Goal: Feedback & Contribution: Leave review/rating

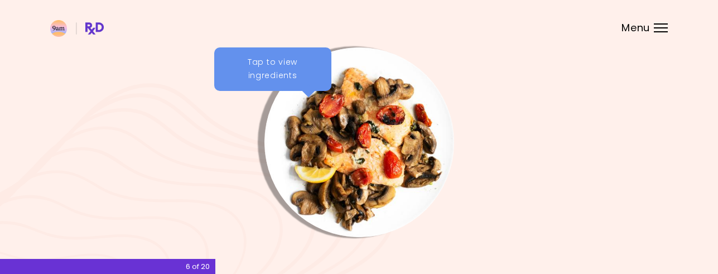
click at [279, 65] on div "Tap to view ingredients" at bounding box center [272, 69] width 117 height 44
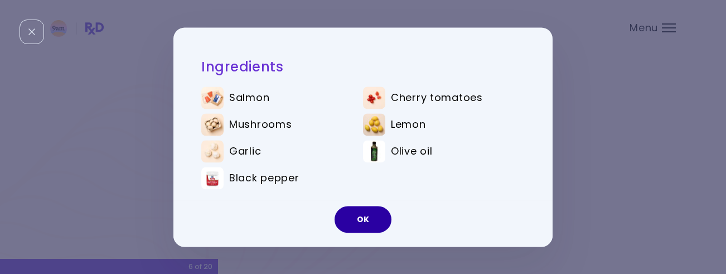
click at [365, 213] on button "OK" at bounding box center [363, 219] width 57 height 27
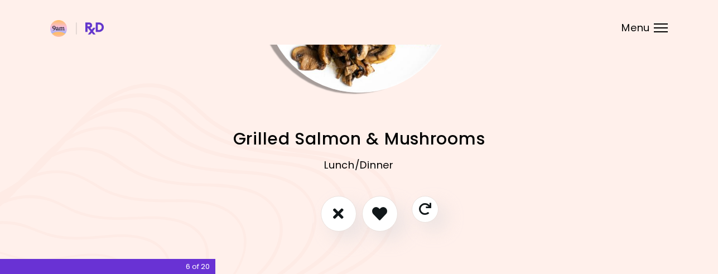
scroll to position [161, 0]
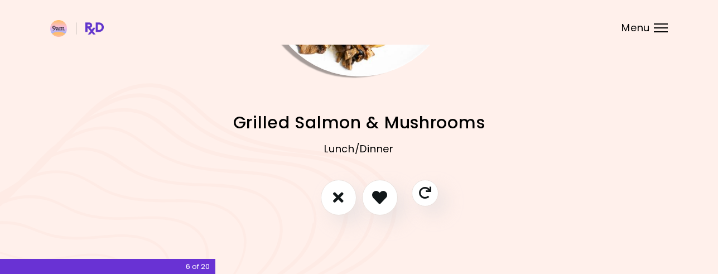
click at [663, 26] on div "Menu" at bounding box center [661, 27] width 14 height 9
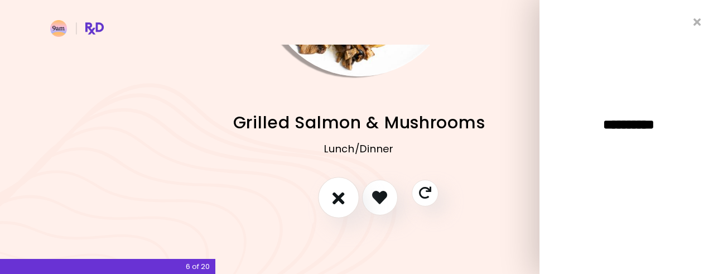
click at [339, 197] on icon "I don't like this recipe" at bounding box center [338, 197] width 12 height 17
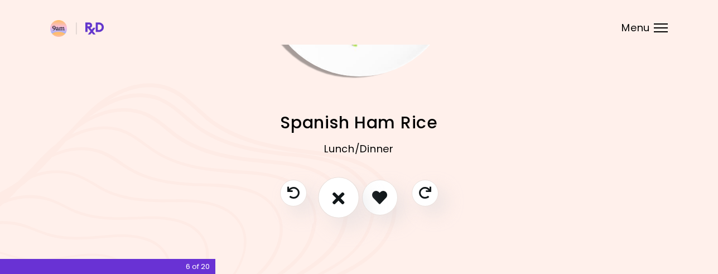
click at [338, 197] on icon "I don't like this recipe" at bounding box center [338, 197] width 12 height 17
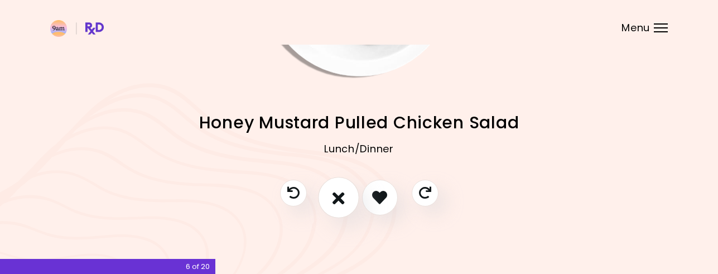
click at [338, 197] on icon "I don't like this recipe" at bounding box center [338, 197] width 12 height 17
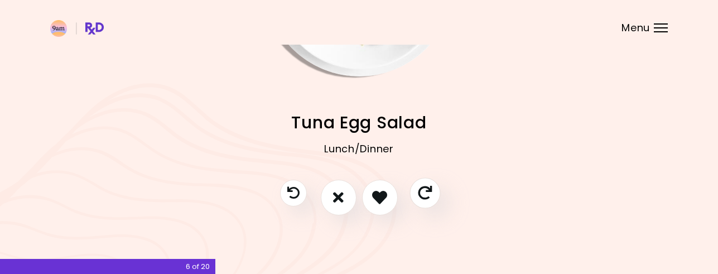
click at [418, 191] on icon "Skip" at bounding box center [425, 193] width 14 height 14
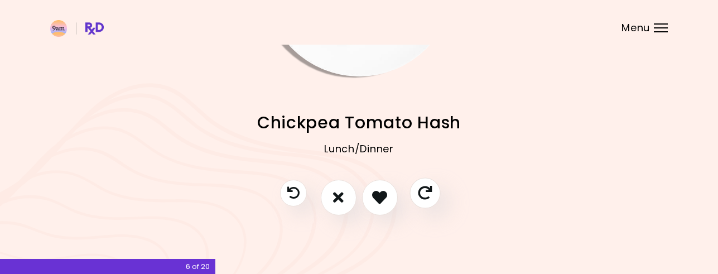
click at [418, 191] on icon "Skip" at bounding box center [425, 193] width 14 height 14
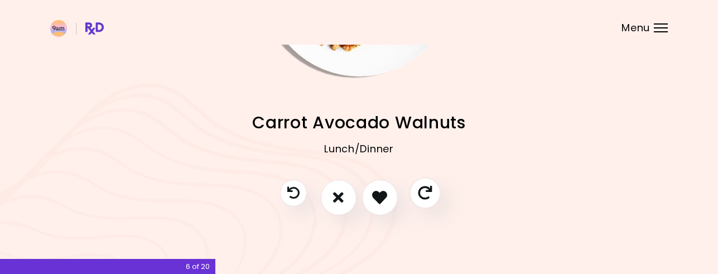
click at [418, 191] on icon "Skip" at bounding box center [425, 193] width 14 height 14
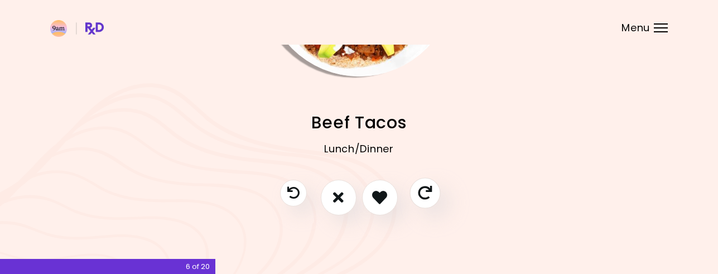
click at [418, 191] on icon "Skip" at bounding box center [425, 193] width 14 height 14
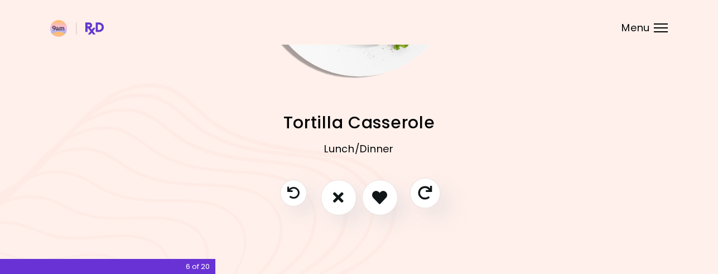
click at [418, 191] on icon "Skip" at bounding box center [425, 193] width 14 height 14
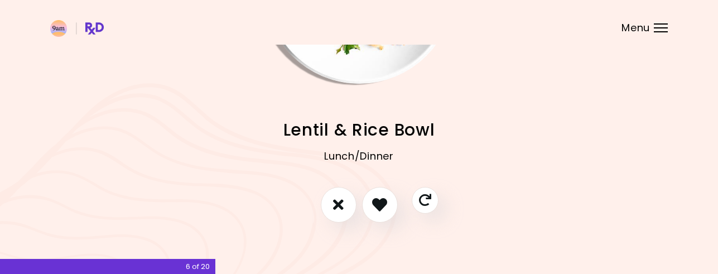
scroll to position [161, 0]
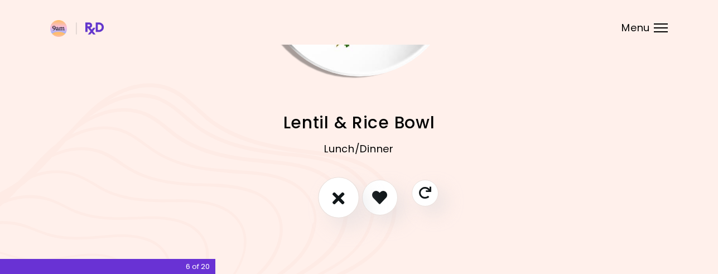
click at [330, 194] on button "I don't like this recipe" at bounding box center [338, 197] width 41 height 41
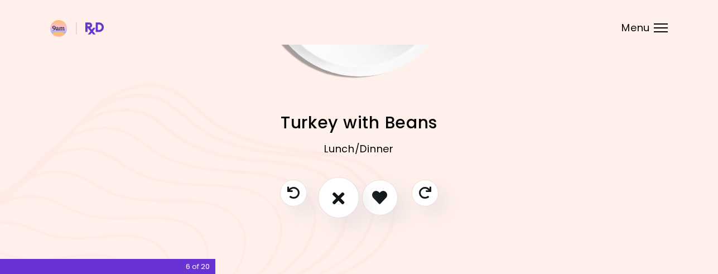
click at [338, 195] on icon "I don't like this recipe" at bounding box center [338, 197] width 12 height 17
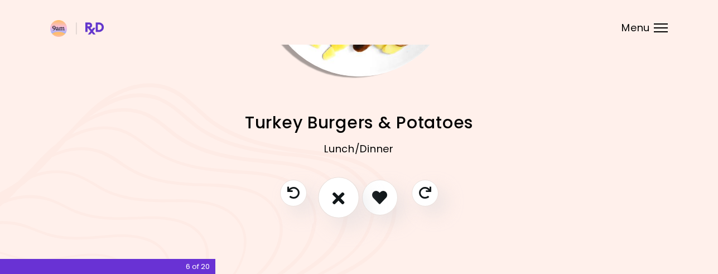
click at [338, 195] on icon "I don't like this recipe" at bounding box center [338, 197] width 12 height 17
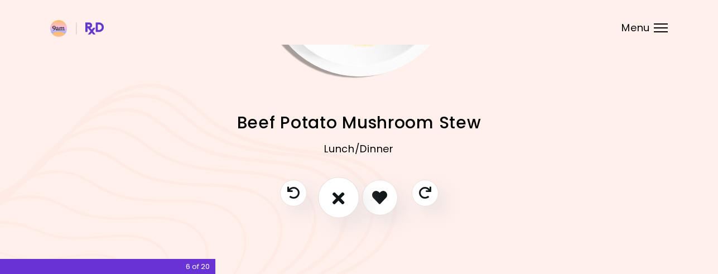
click at [338, 195] on icon "I don't like this recipe" at bounding box center [338, 197] width 12 height 17
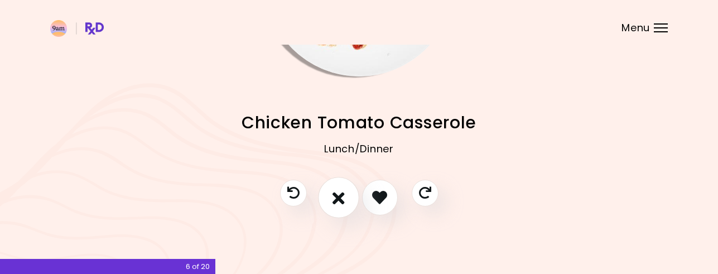
click at [338, 196] on icon "I don't like this recipe" at bounding box center [338, 197] width 12 height 17
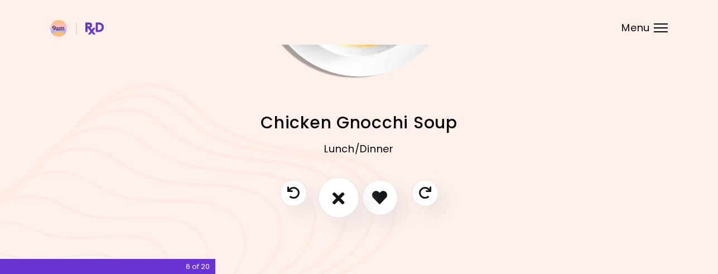
click at [338, 196] on icon "I don't like this recipe" at bounding box center [338, 197] width 12 height 17
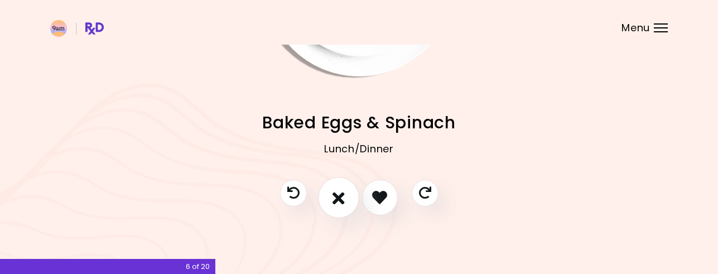
click at [338, 196] on icon "I don't like this recipe" at bounding box center [338, 197] width 12 height 17
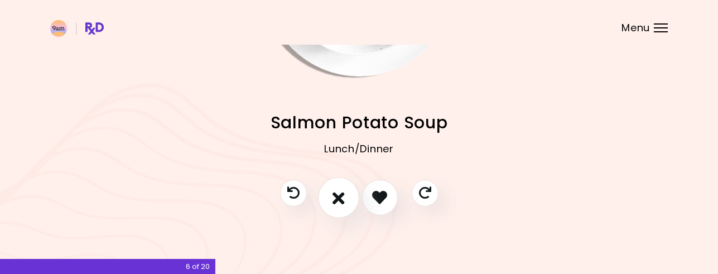
click at [324, 198] on button "I don't like this recipe" at bounding box center [338, 197] width 41 height 41
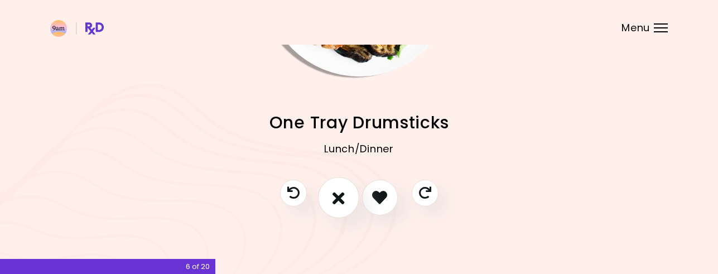
click at [324, 198] on button "I don't like this recipe" at bounding box center [338, 197] width 41 height 41
